Goal: Information Seeking & Learning: Learn about a topic

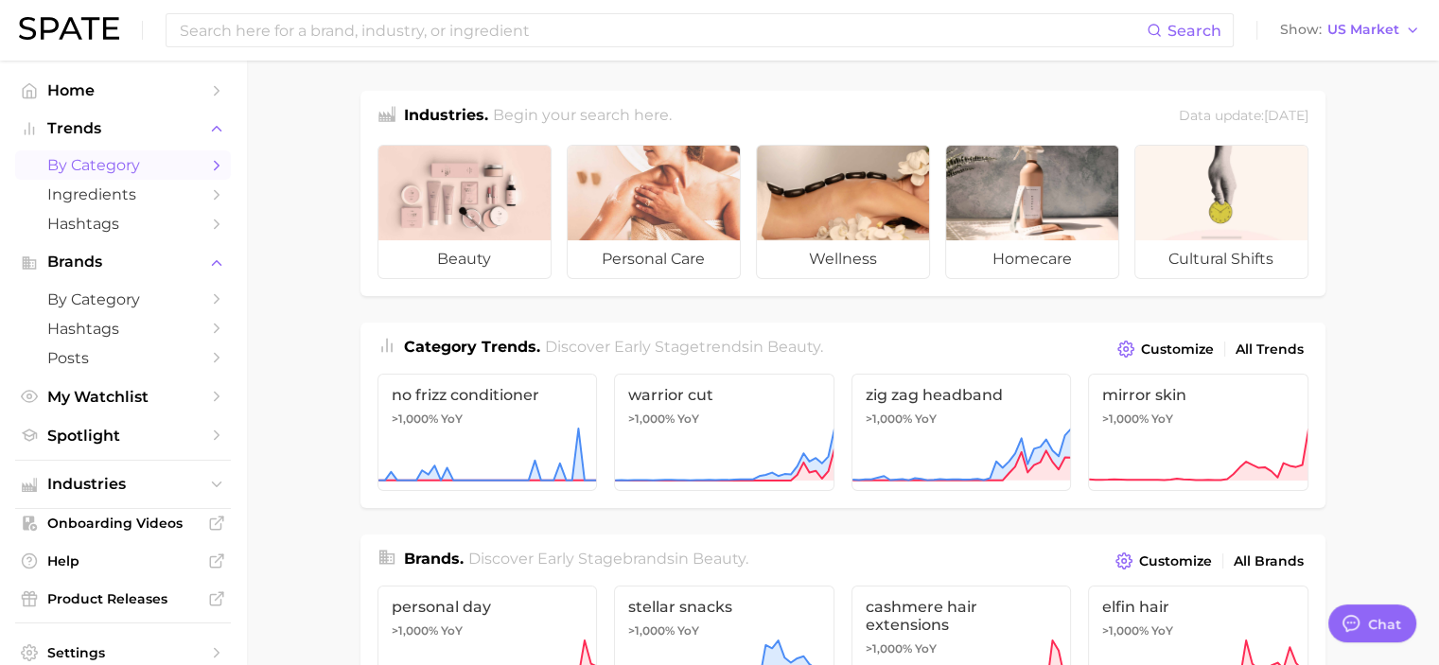
click at [211, 167] on link "by Category" at bounding box center [123, 164] width 216 height 29
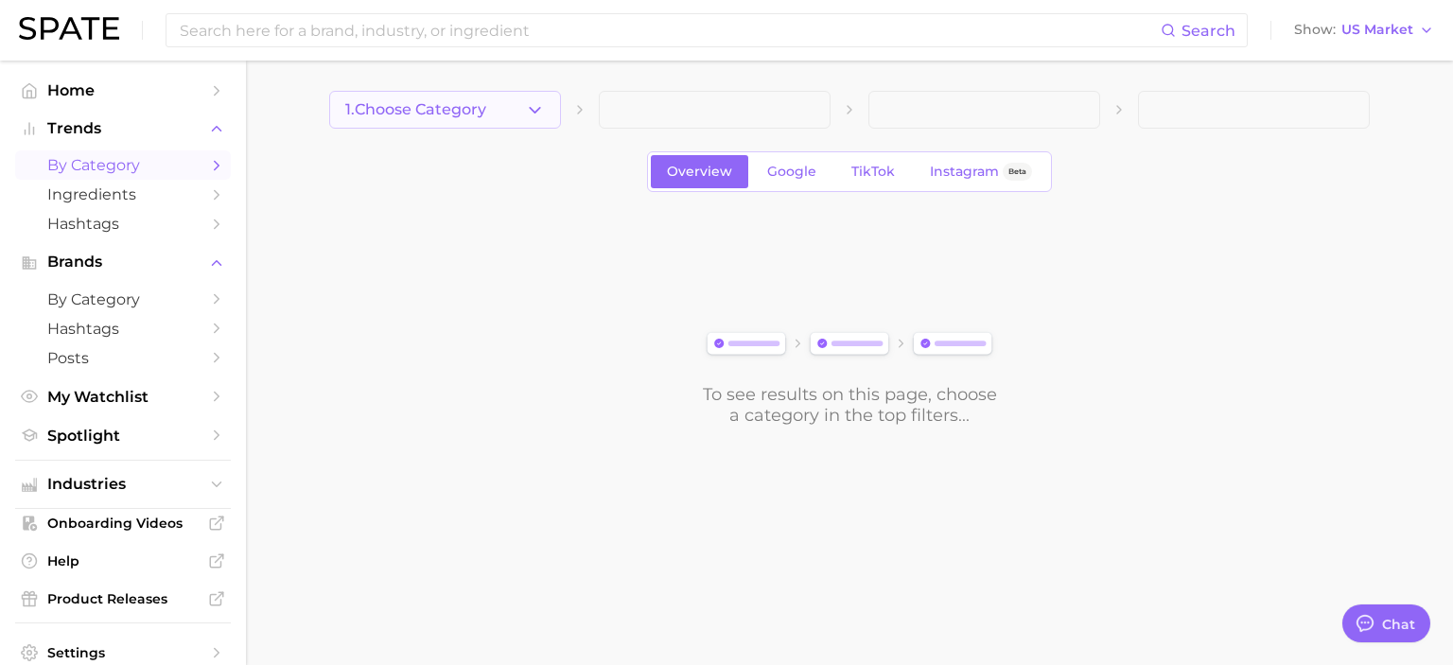
click at [524, 121] on button "1. Choose Category" at bounding box center [445, 110] width 232 height 38
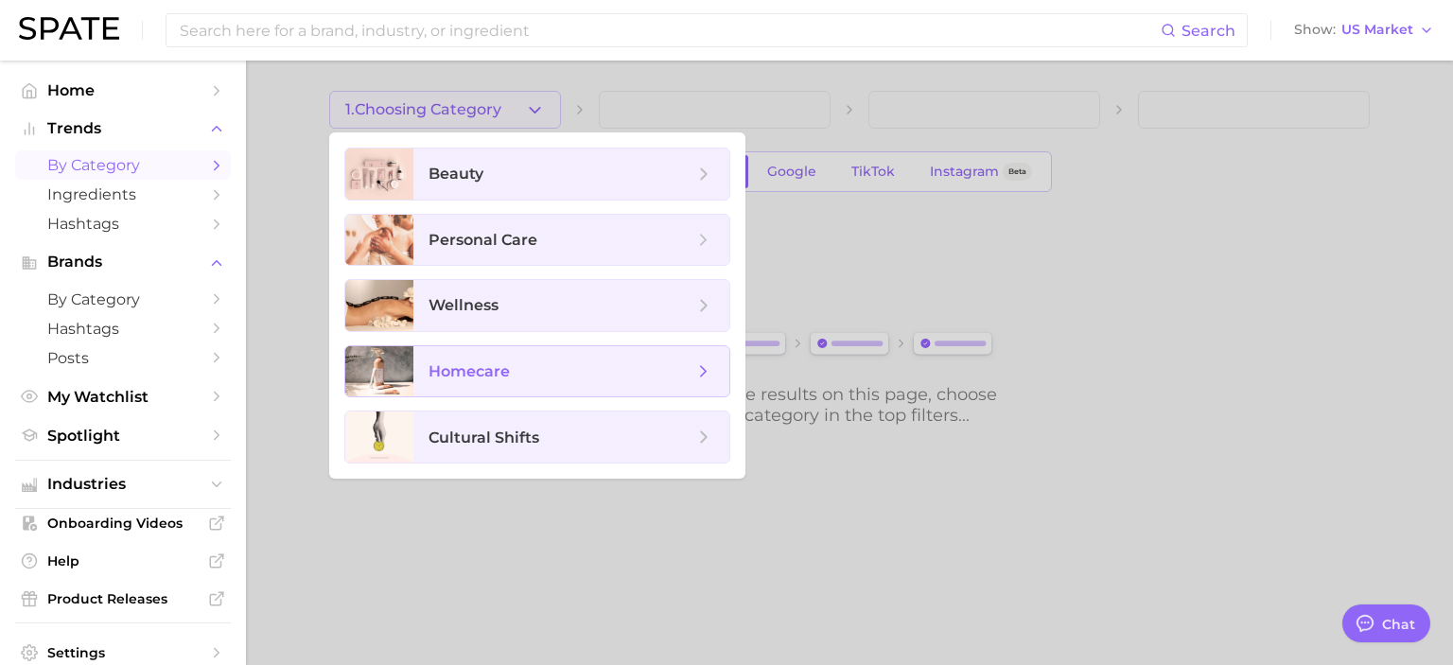
click at [710, 366] on icon at bounding box center [703, 371] width 21 height 21
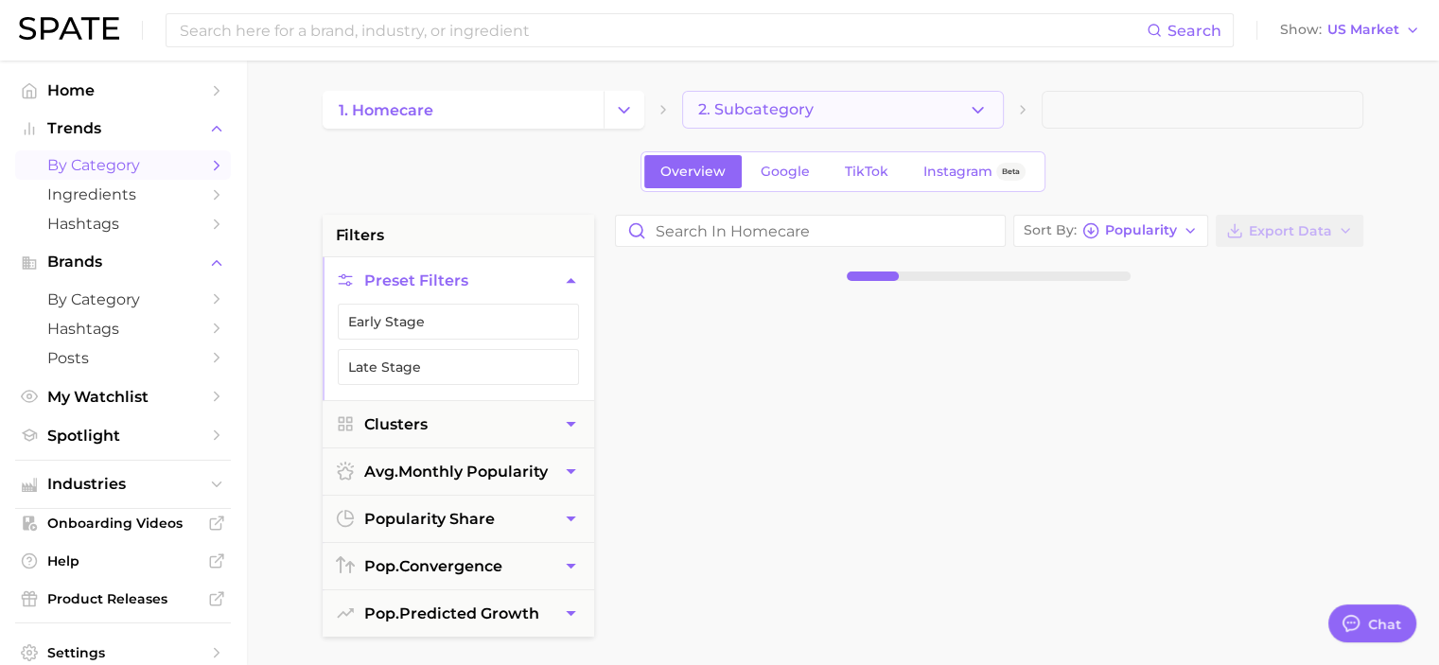
click at [971, 114] on icon "button" at bounding box center [978, 110] width 20 height 20
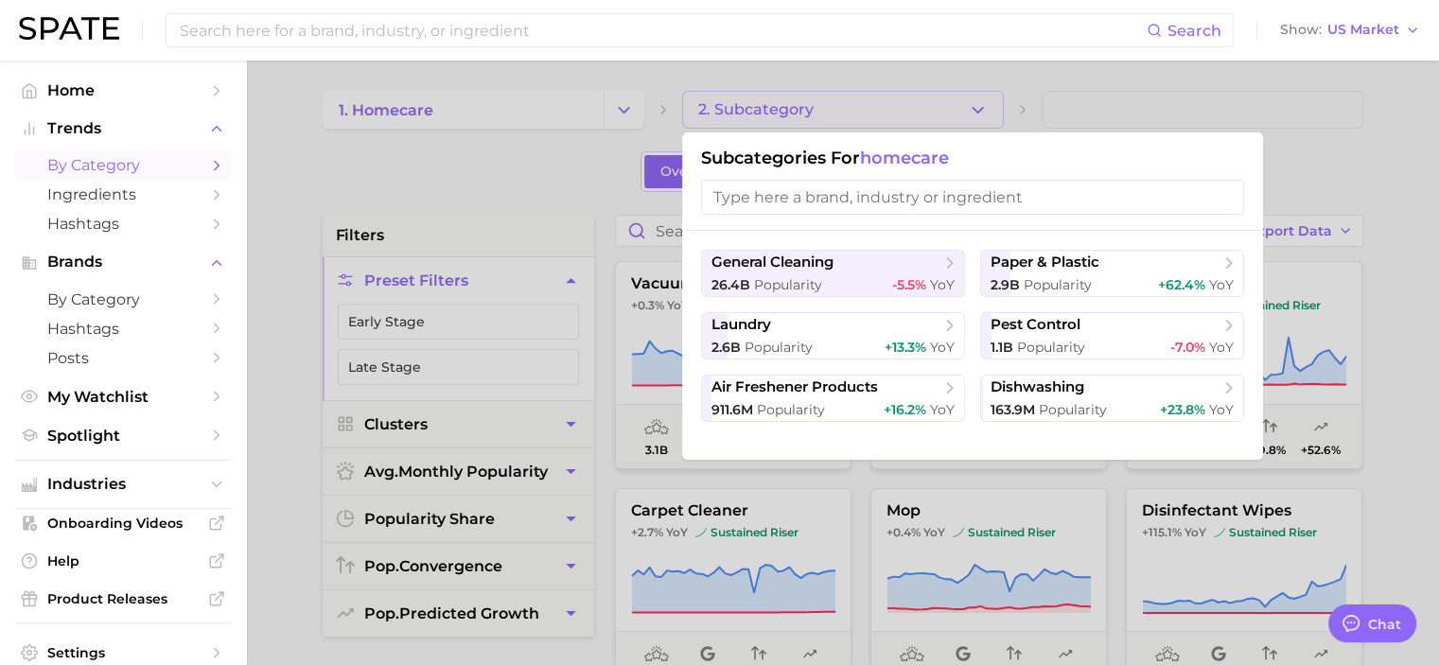
click at [616, 105] on div at bounding box center [719, 332] width 1439 height 665
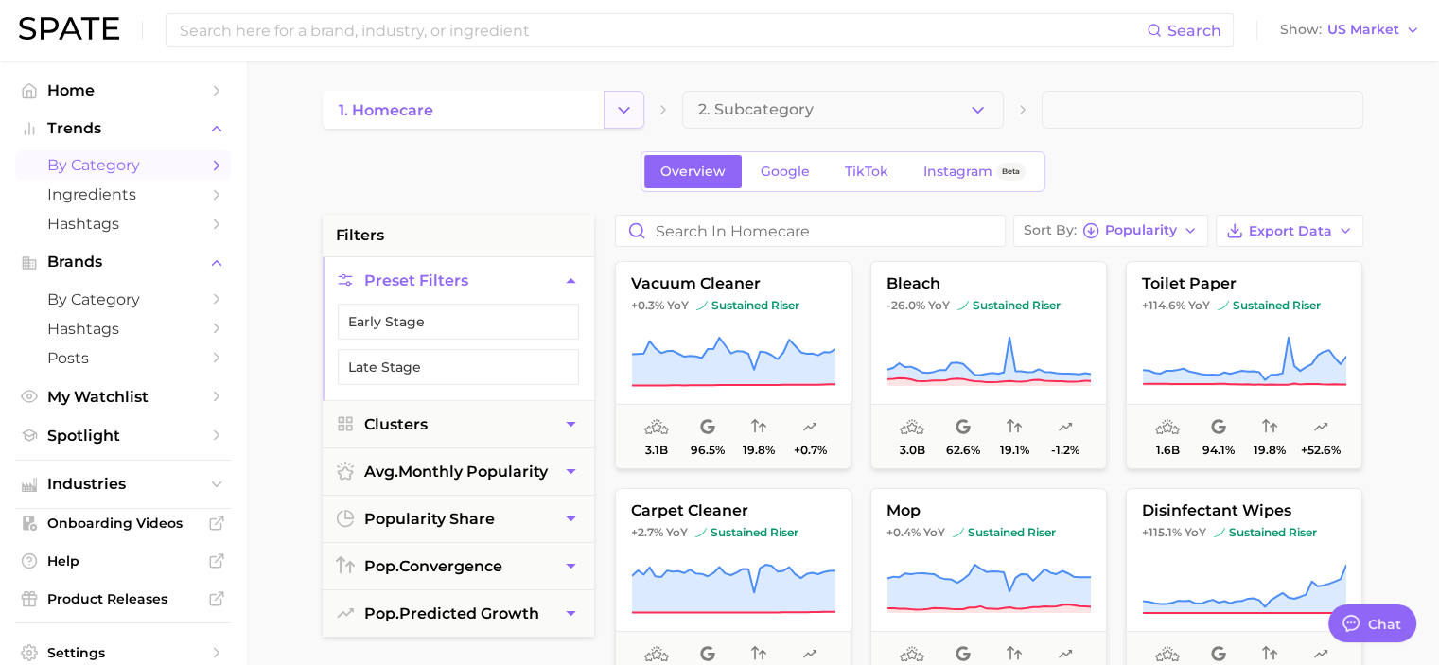
click at [632, 117] on icon "Change Category" at bounding box center [624, 110] width 20 height 20
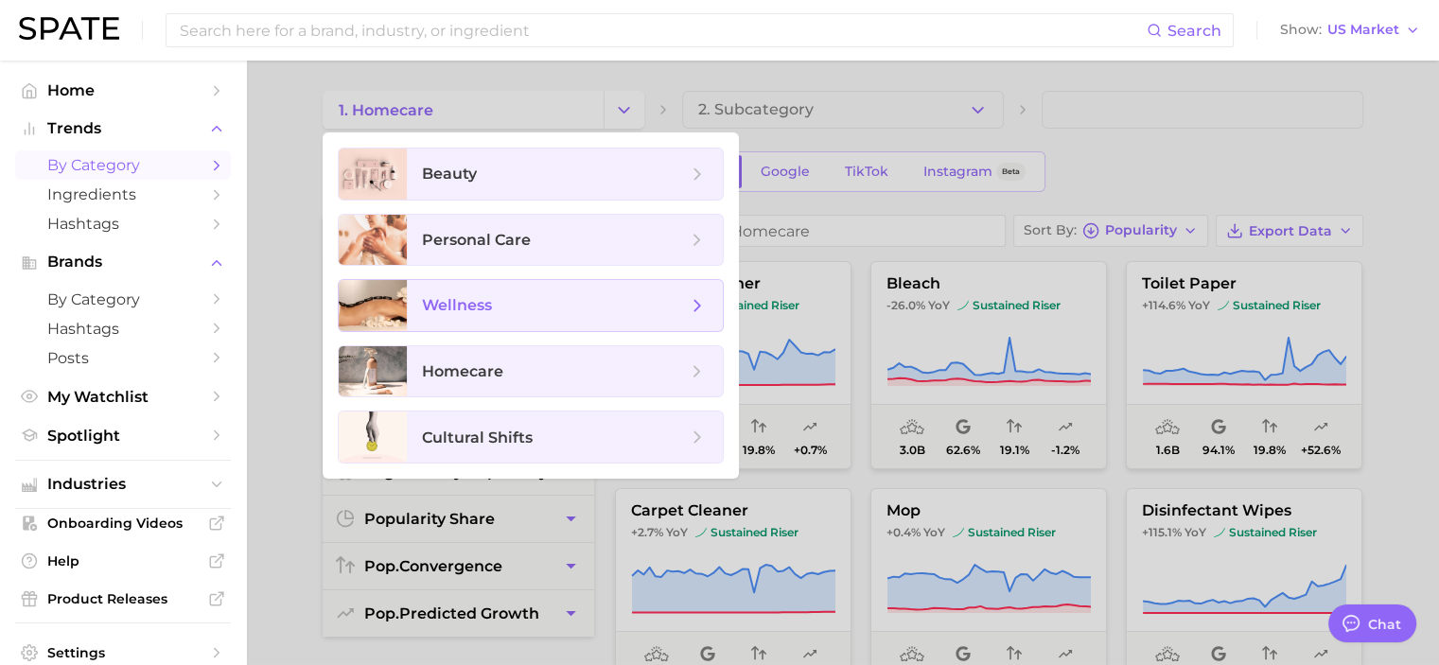
click at [712, 297] on span "wellness" at bounding box center [565, 305] width 316 height 51
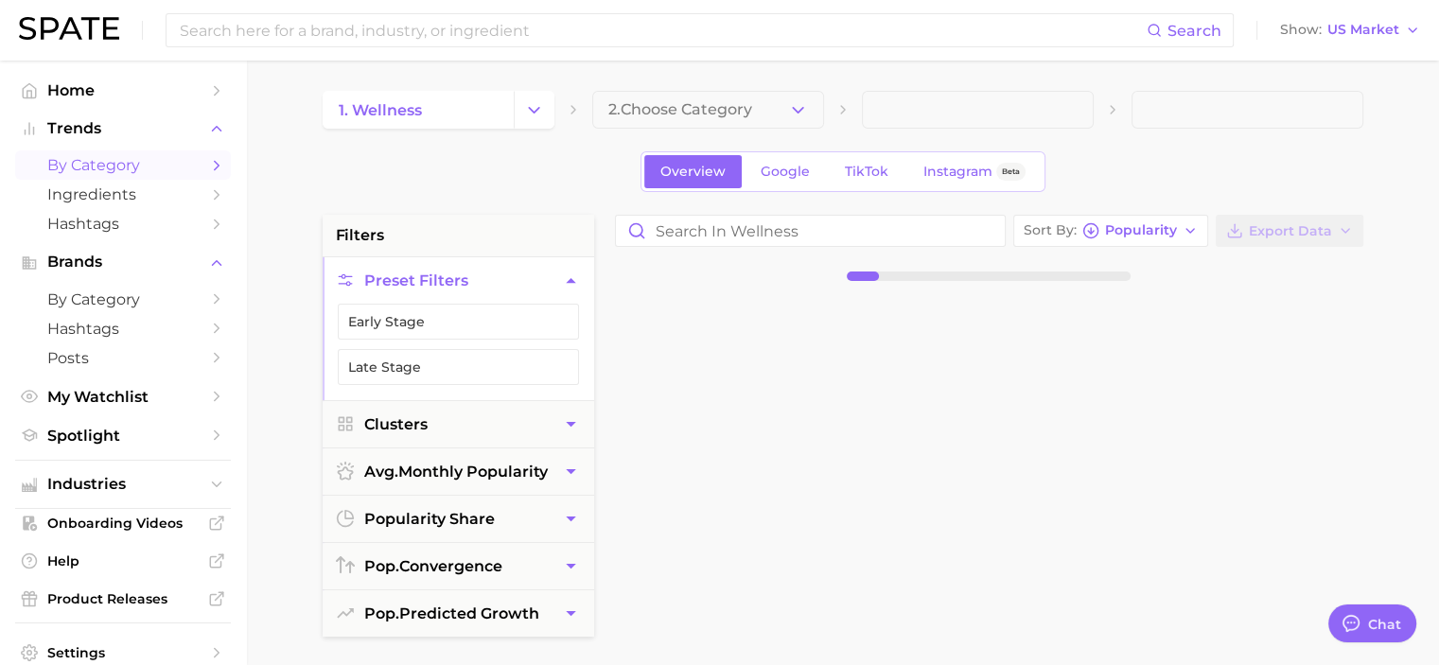
click at [805, 100] on icon "button" at bounding box center [798, 110] width 20 height 20
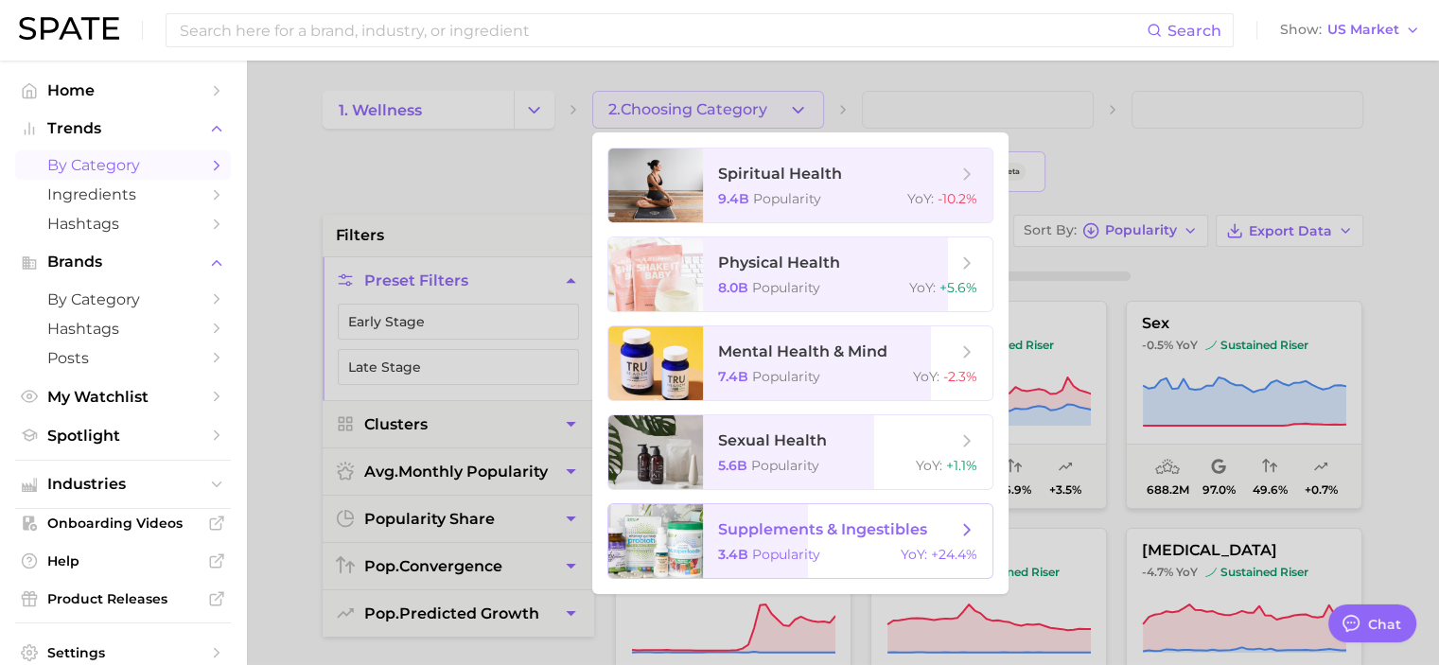
click at [854, 563] on span "supplements & ingestibles 3.4b Popularity YoY : +24.4%" at bounding box center [847, 541] width 289 height 74
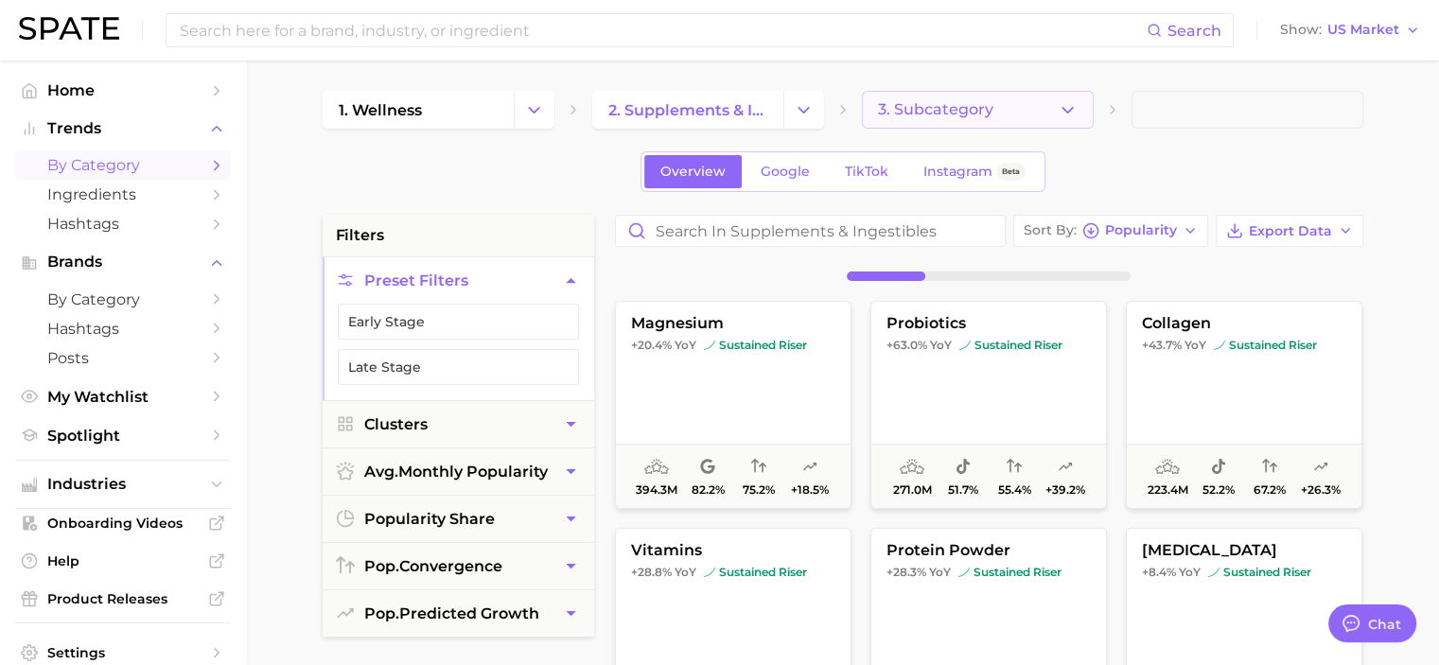
click at [1065, 108] on icon "button" at bounding box center [1068, 110] width 20 height 20
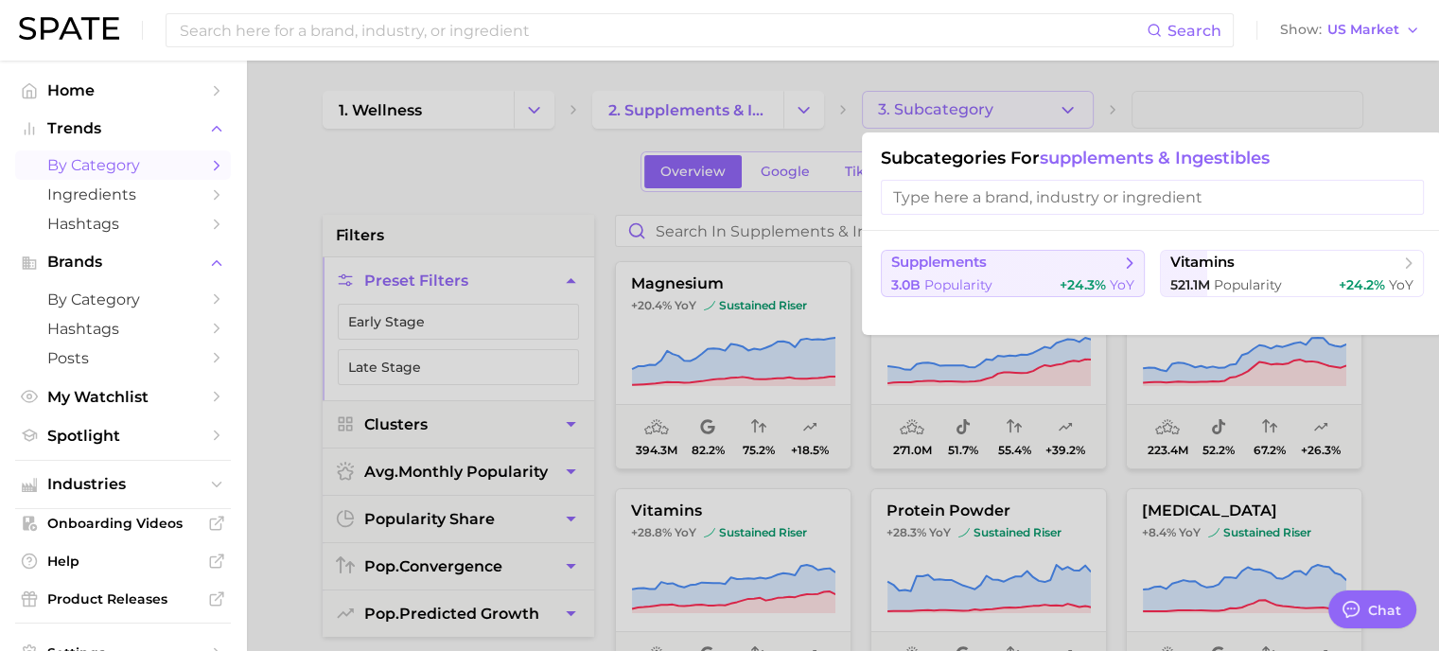
click at [1053, 276] on div "3.0b Popularity +24.3% YoY" at bounding box center [1012, 285] width 243 height 18
